Goal: Purchase product/service

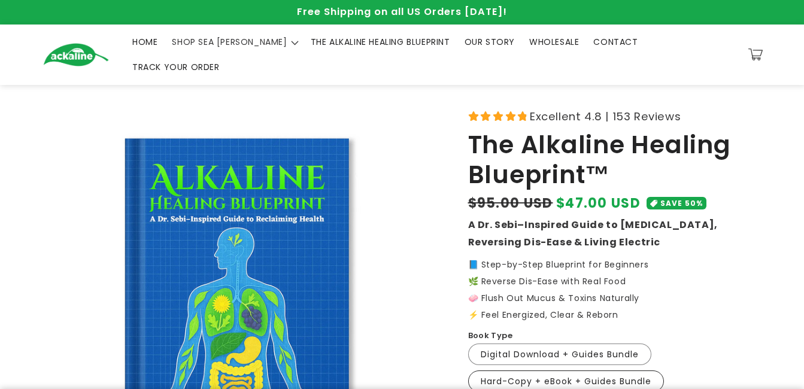
click at [486, 371] on label "Hard-Copy + eBook + Guides Bundle Variant sold out or unavailable" at bounding box center [566, 382] width 196 height 22
